Goal: Transaction & Acquisition: Purchase product/service

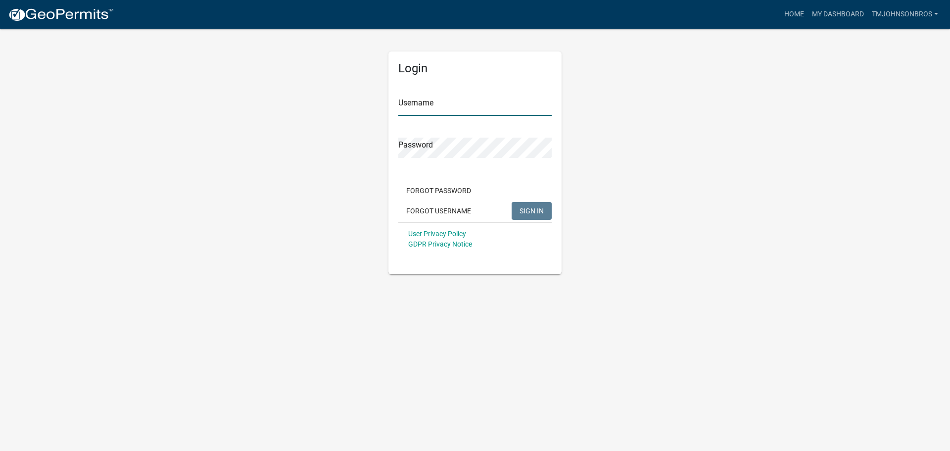
type input "TMJohnsonBros"
click at [541, 204] on button "SIGN IN" at bounding box center [532, 211] width 40 height 18
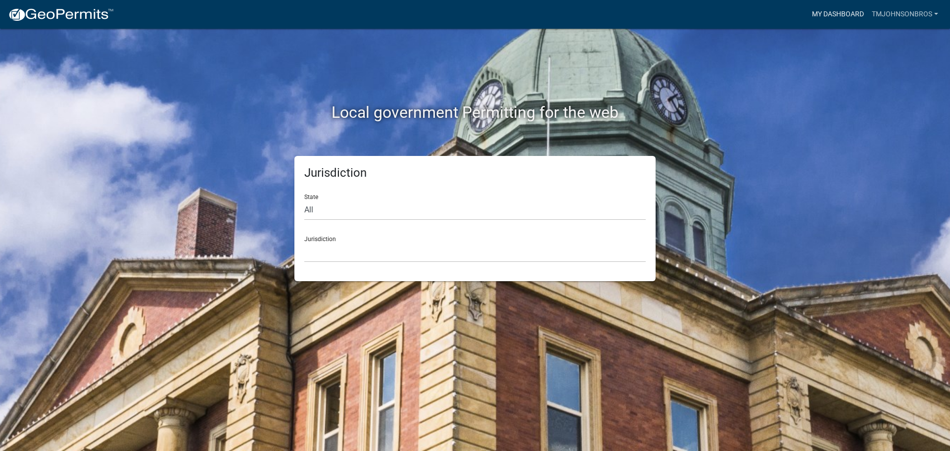
click at [857, 9] on link "My Dashboard" at bounding box center [838, 14] width 60 height 19
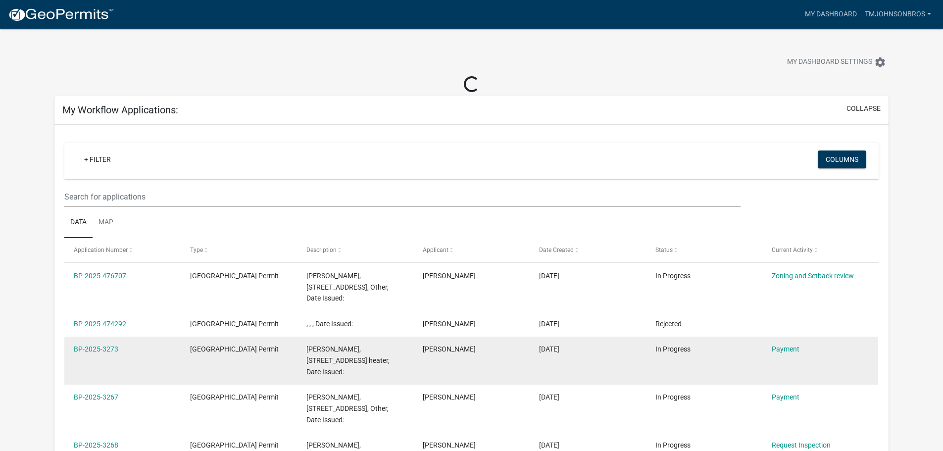
click at [796, 353] on div "Payment" at bounding box center [820, 349] width 97 height 11
click at [795, 348] on link "Payment" at bounding box center [786, 349] width 28 height 8
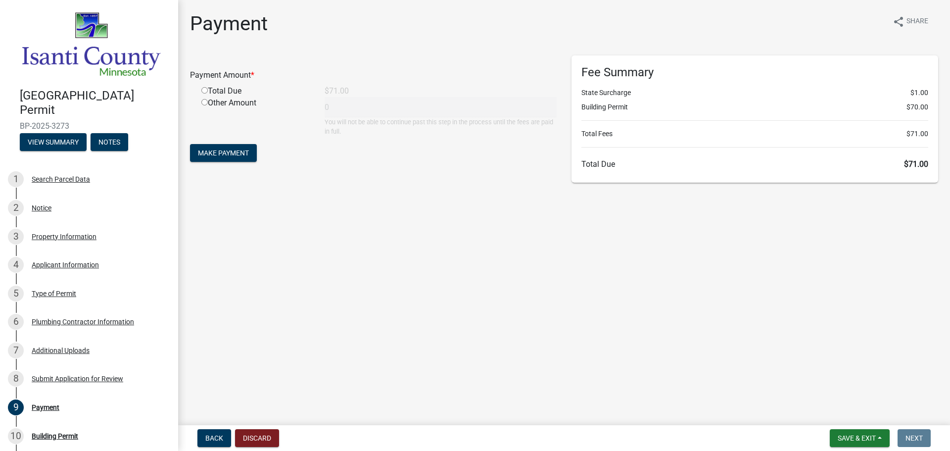
click at [217, 91] on div "Total Due" at bounding box center [255, 91] width 123 height 12
click at [205, 90] on input "radio" at bounding box center [204, 90] width 6 height 6
radio input "true"
type input "71"
click at [232, 158] on button "Make Payment" at bounding box center [223, 153] width 67 height 18
